Goal: Transaction & Acquisition: Purchase product/service

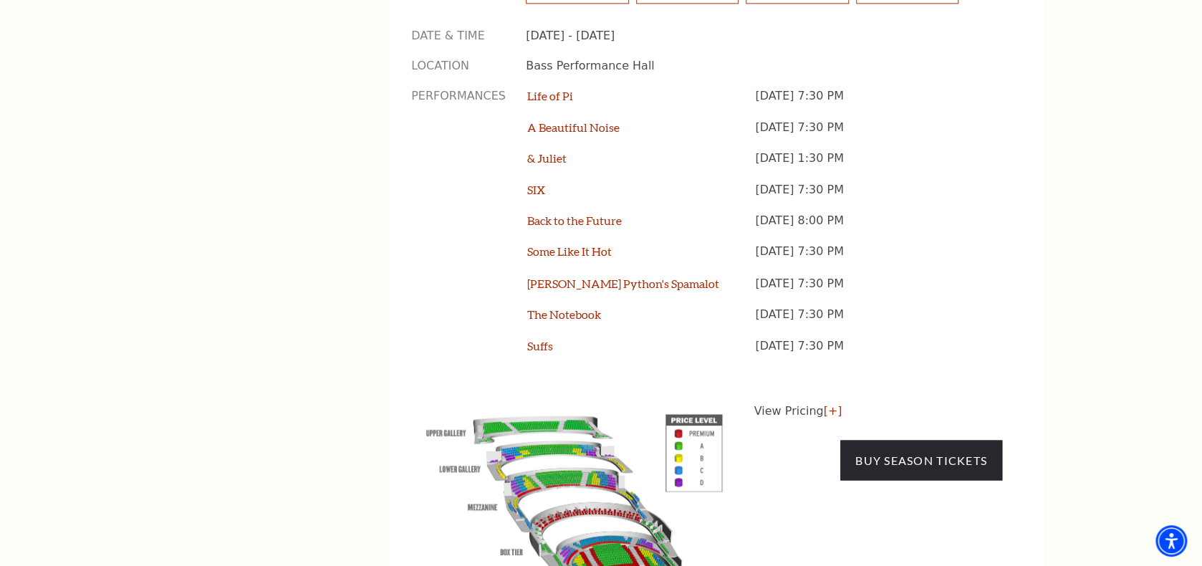
scroll to position [1212, 0]
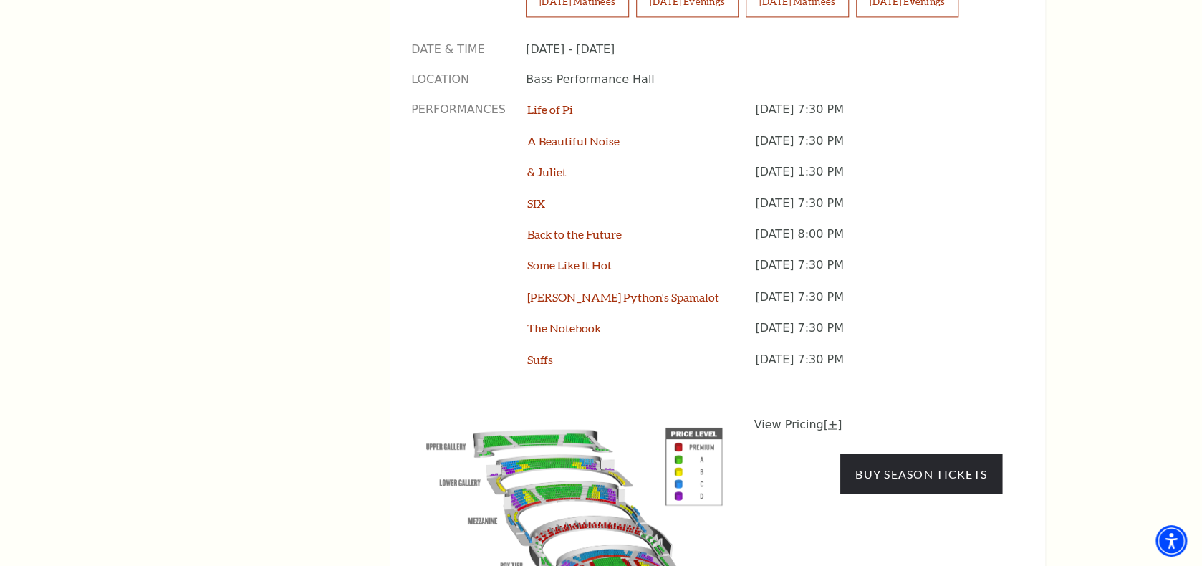
click at [826, 417] on link "[+]" at bounding box center [832, 424] width 19 height 14
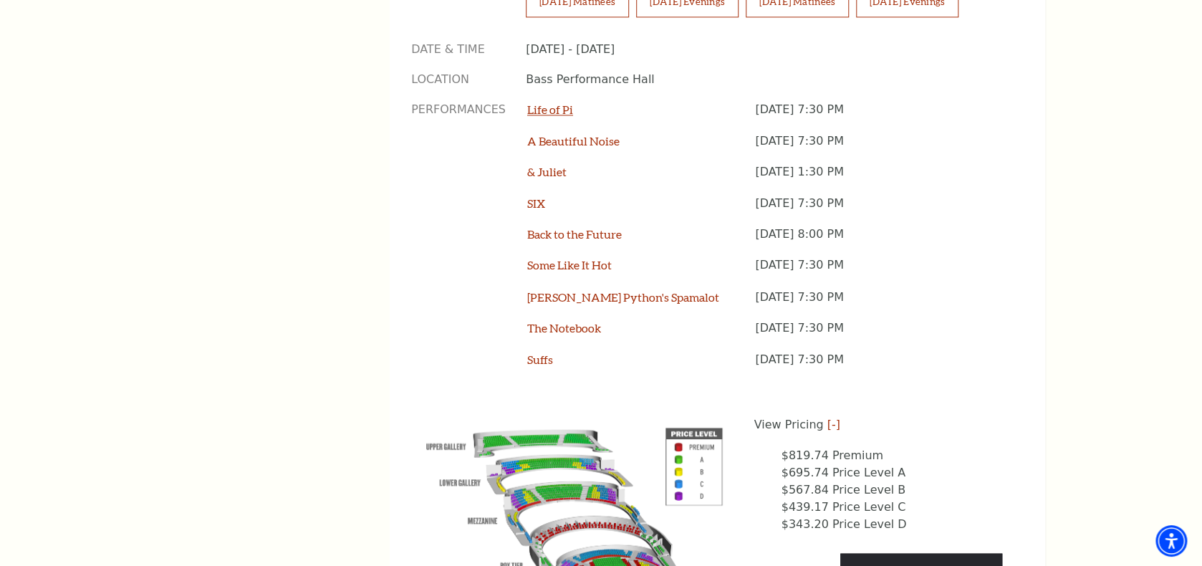
click at [551, 102] on link "Life of Pi" at bounding box center [550, 109] width 46 height 14
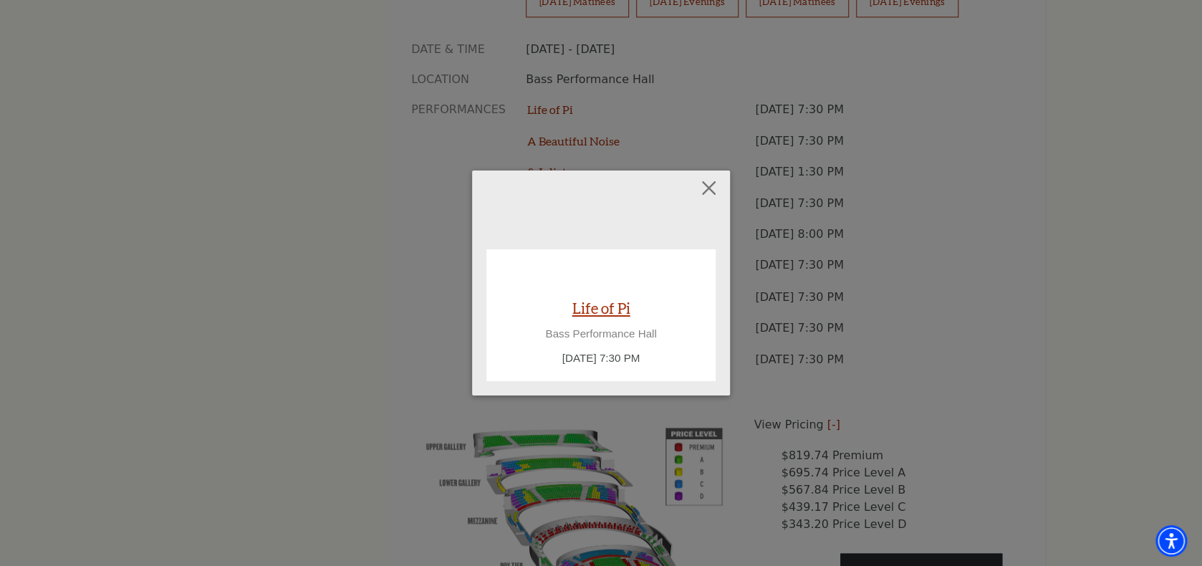
click at [622, 309] on link "Life of Pi" at bounding box center [601, 307] width 58 height 19
click at [708, 182] on button "Close" at bounding box center [708, 188] width 27 height 27
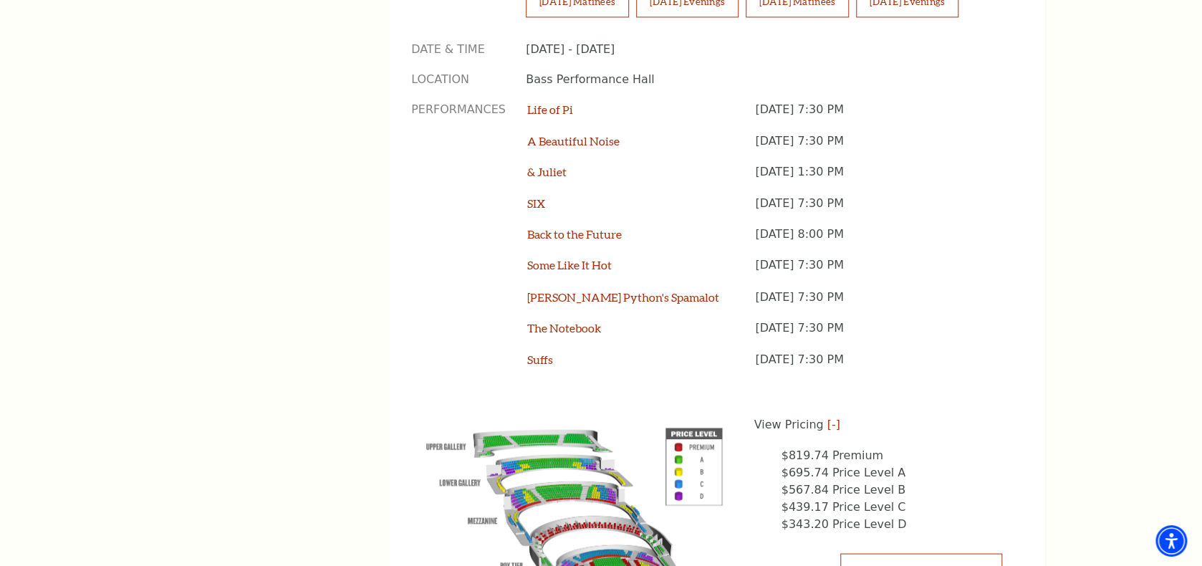
click at [916, 553] on link "Buy Season Tickets" at bounding box center [921, 573] width 162 height 40
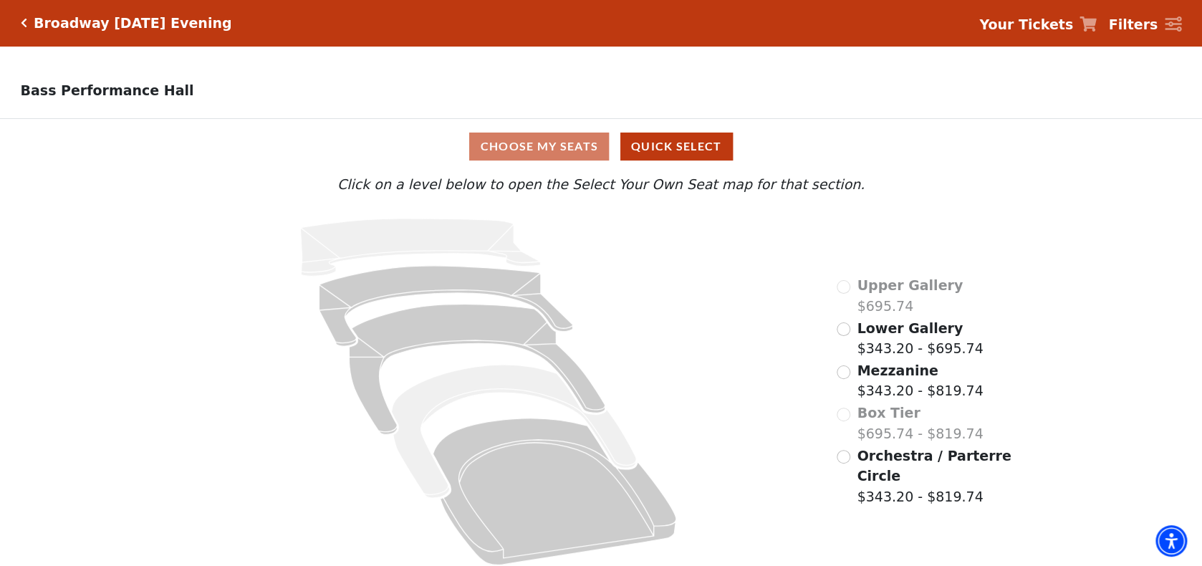
scroll to position [14, 0]
